Goal: Task Accomplishment & Management: Manage account settings

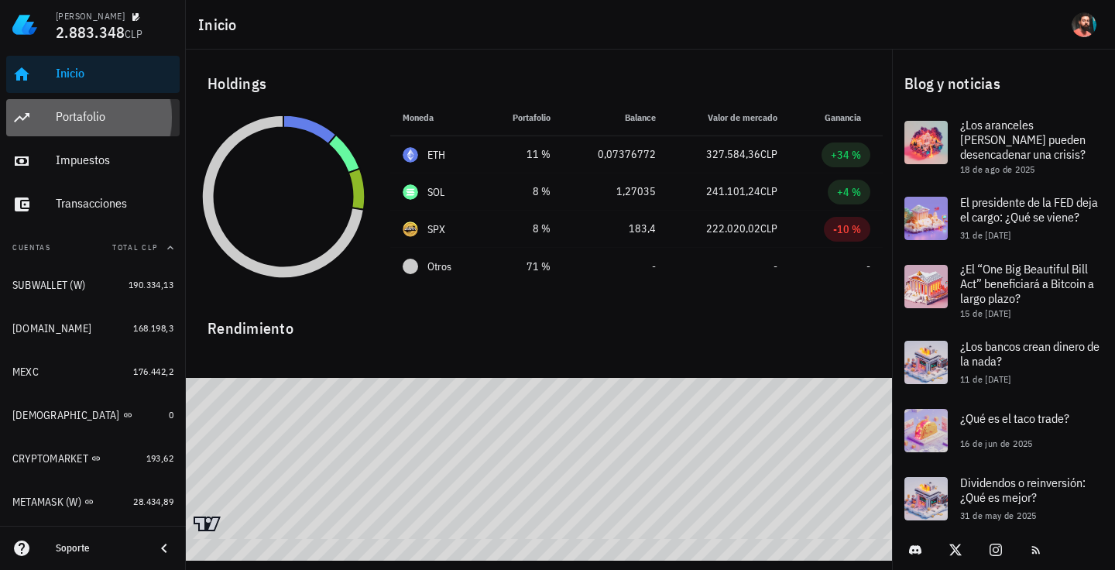
click at [108, 134] on div "Portafolio" at bounding box center [115, 117] width 118 height 35
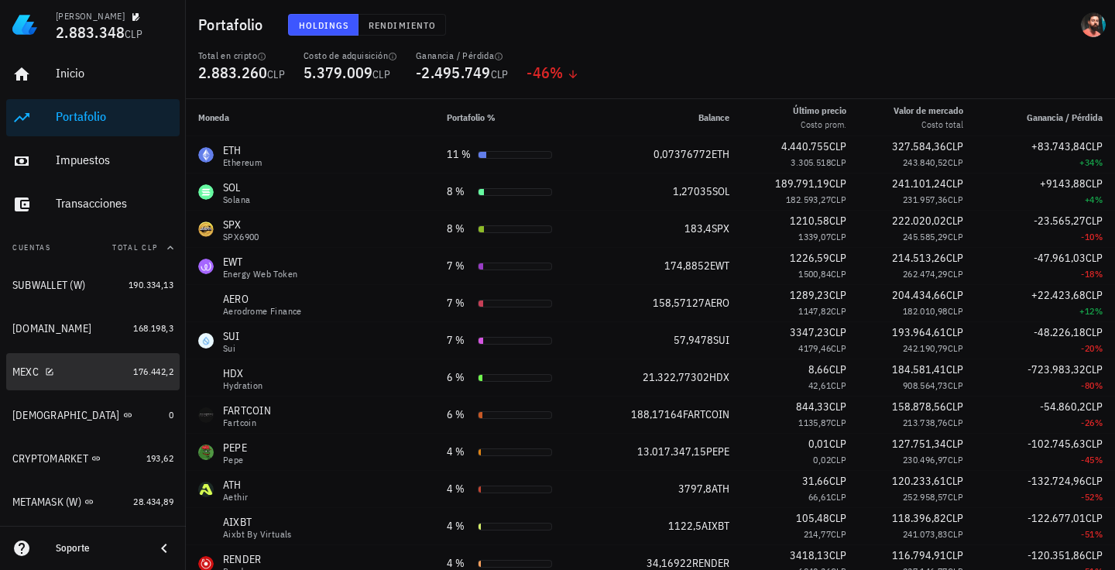
click at [97, 374] on div "MEXC" at bounding box center [69, 372] width 115 height 15
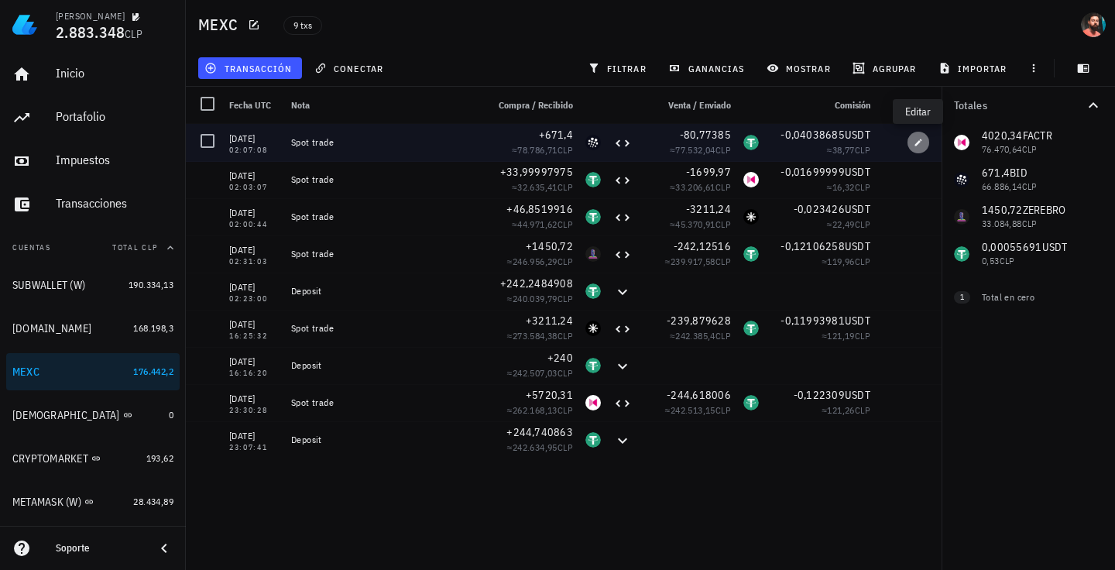
click at [924, 139] on span "button" at bounding box center [918, 142] width 22 height 9
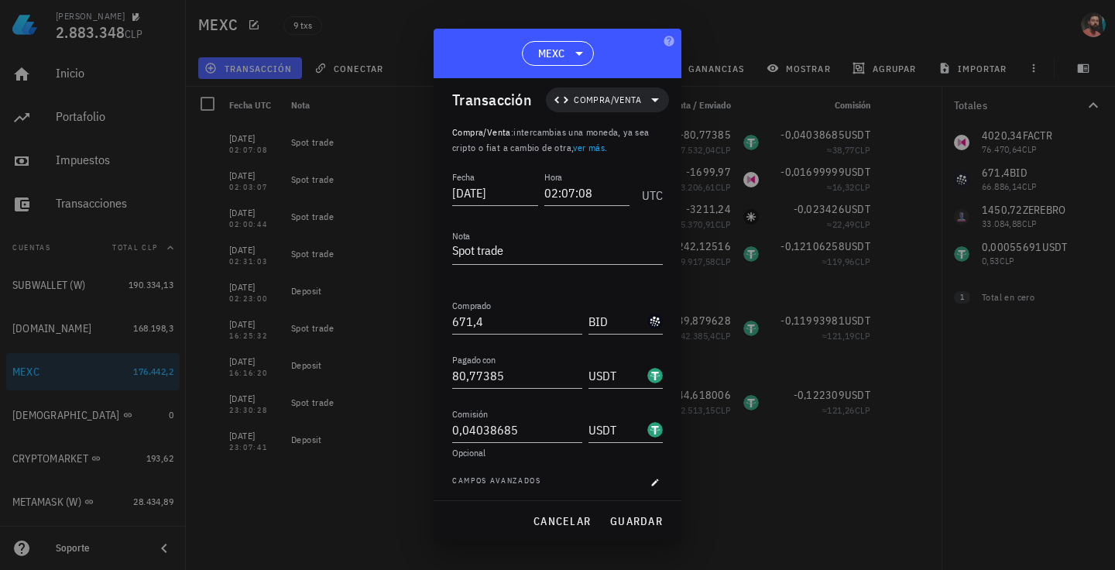
scroll to position [14, 0]
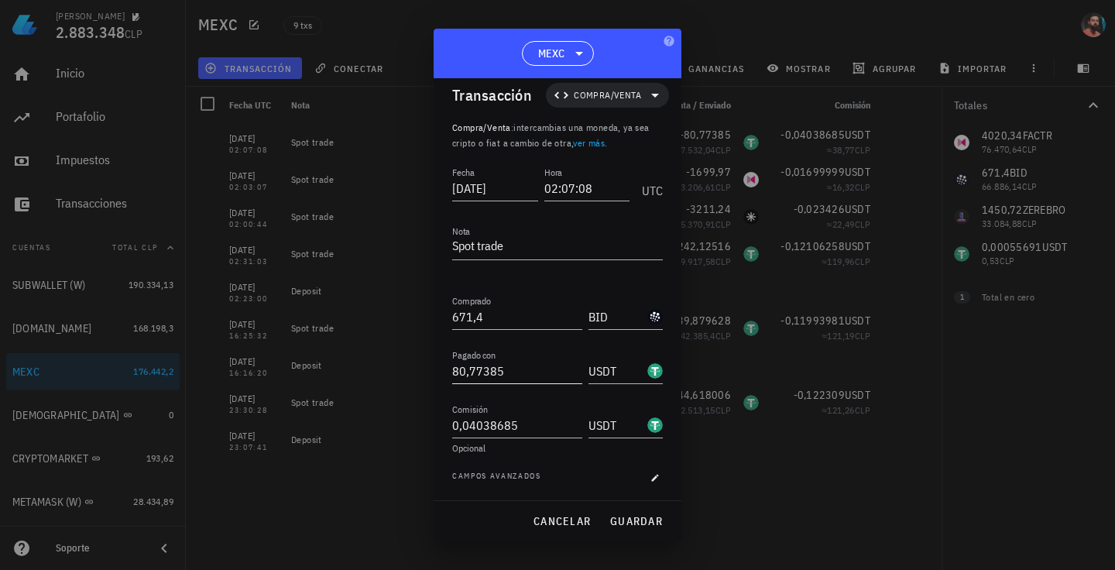
click at [471, 365] on input "80,77385" at bounding box center [517, 370] width 130 height 25
click at [491, 321] on input "671,4" at bounding box center [517, 316] width 130 height 25
click at [564, 523] on span "cancelar" at bounding box center [562, 521] width 58 height 14
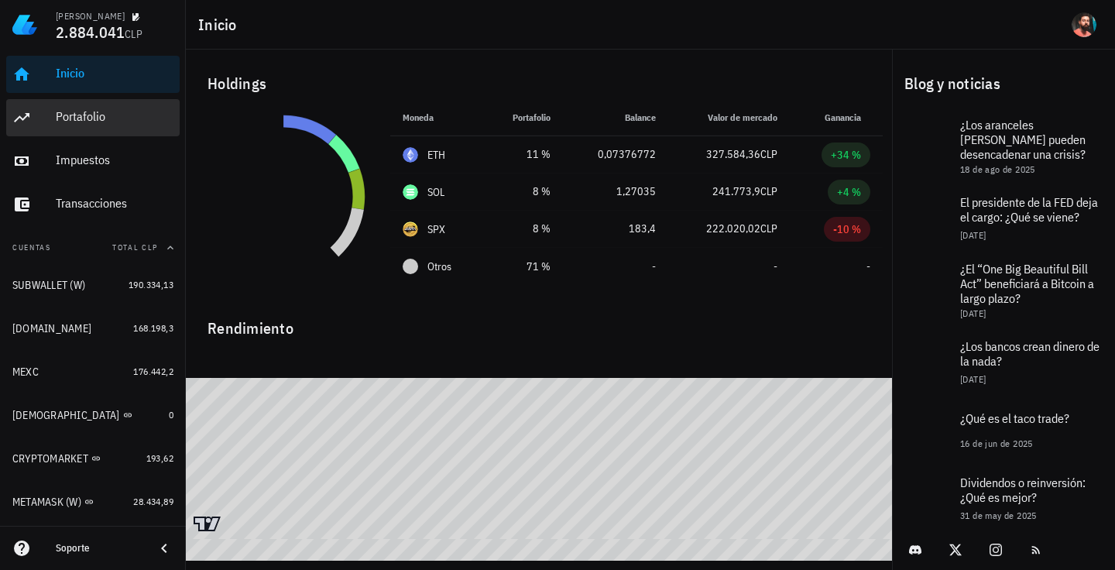
click at [110, 108] on div "Portafolio" at bounding box center [115, 117] width 118 height 35
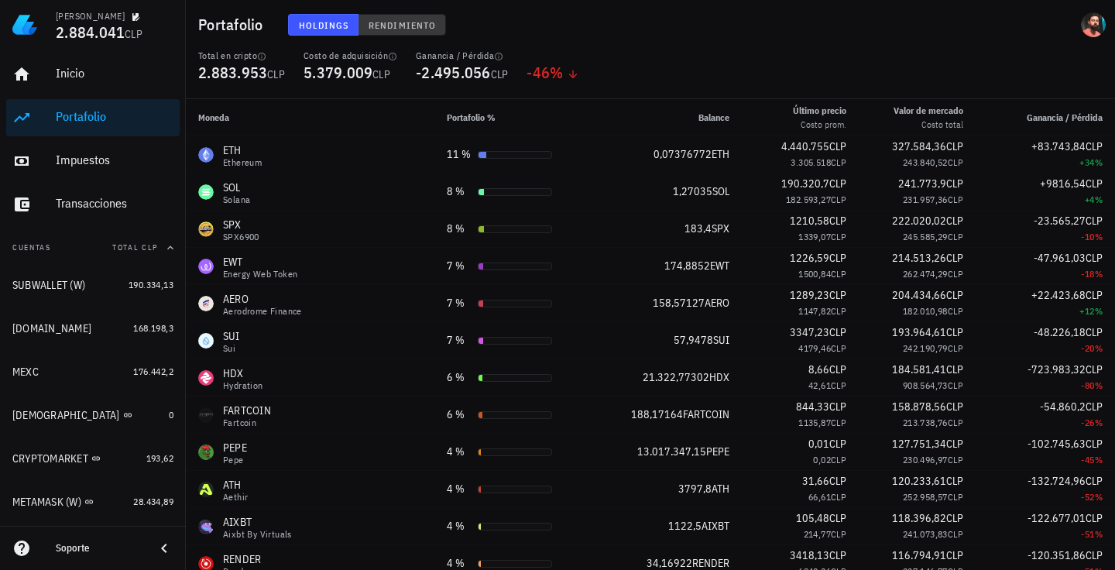
click at [383, 30] on span "Rendimiento" at bounding box center [402, 25] width 68 height 12
